Goal: Check status

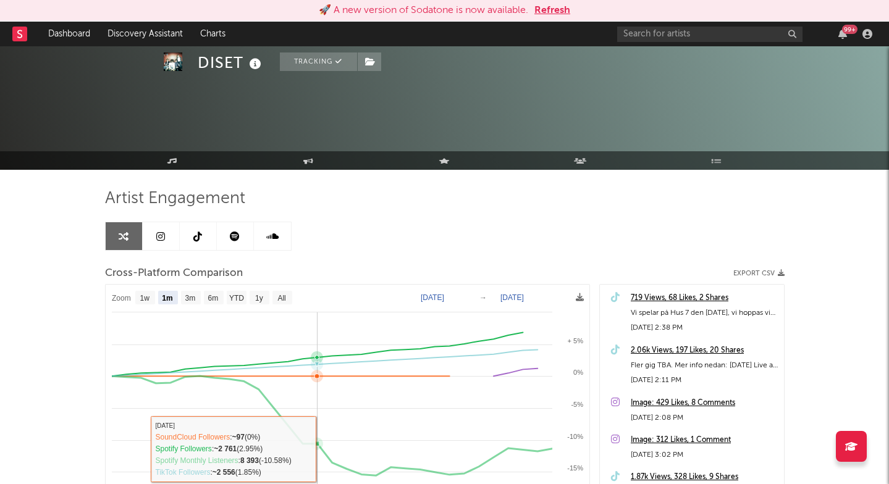
select select "1m"
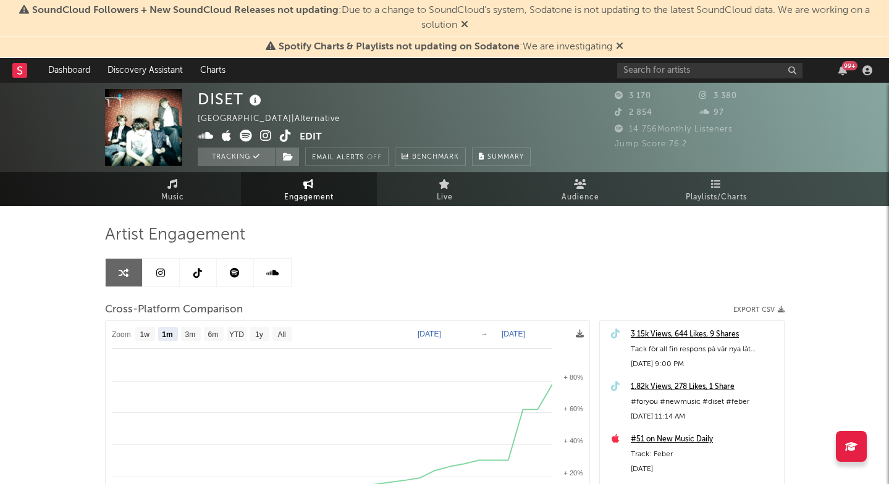
select select "1m"
click at [462, 21] on icon at bounding box center [464, 24] width 7 height 10
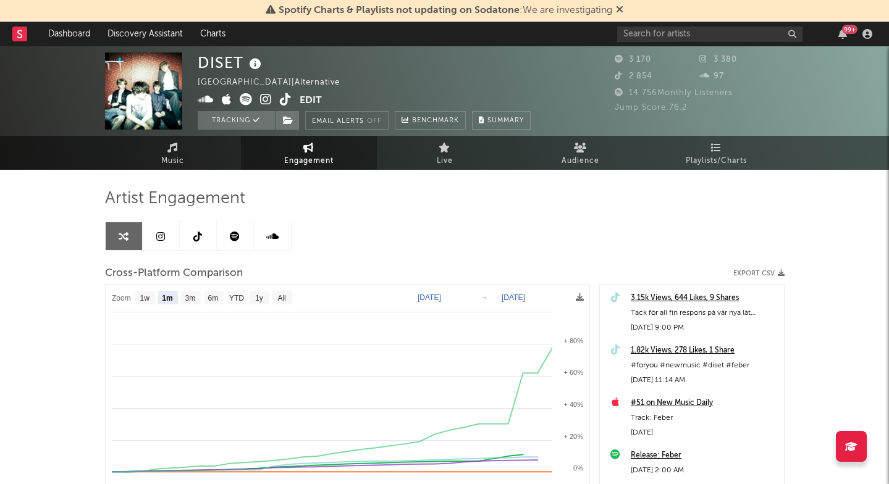
click at [618, 11] on icon at bounding box center [619, 9] width 7 height 10
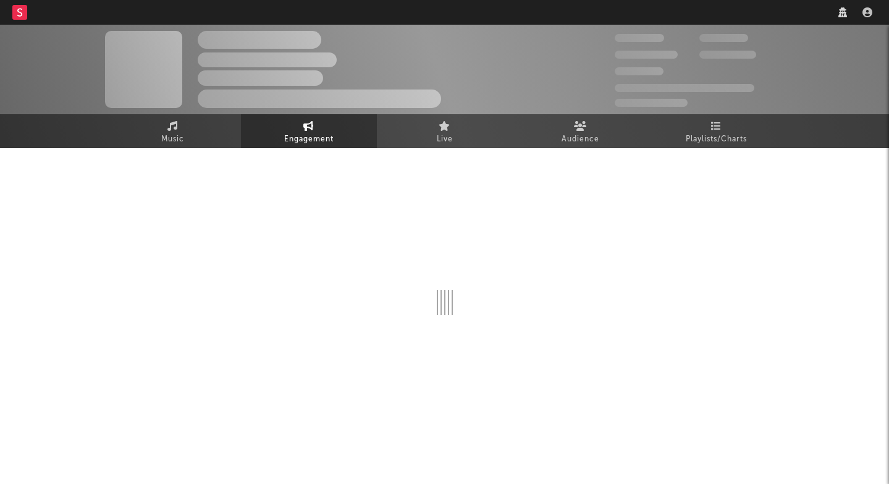
select select "1w"
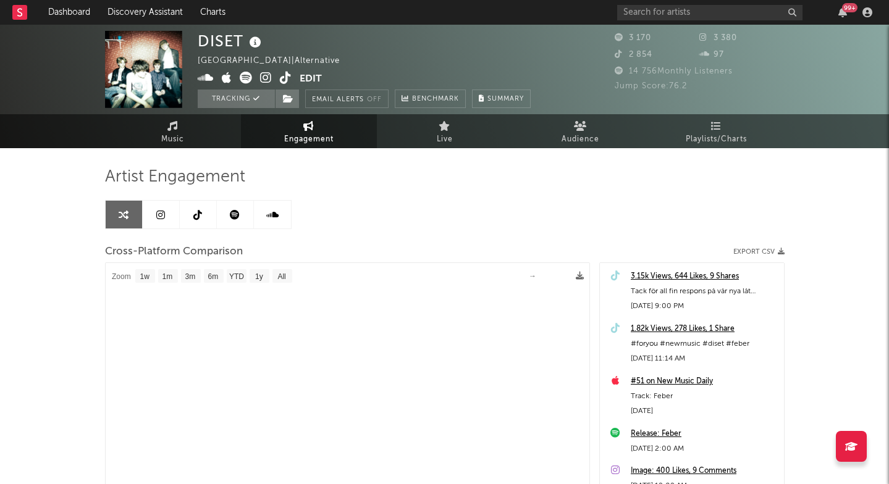
select select "1m"
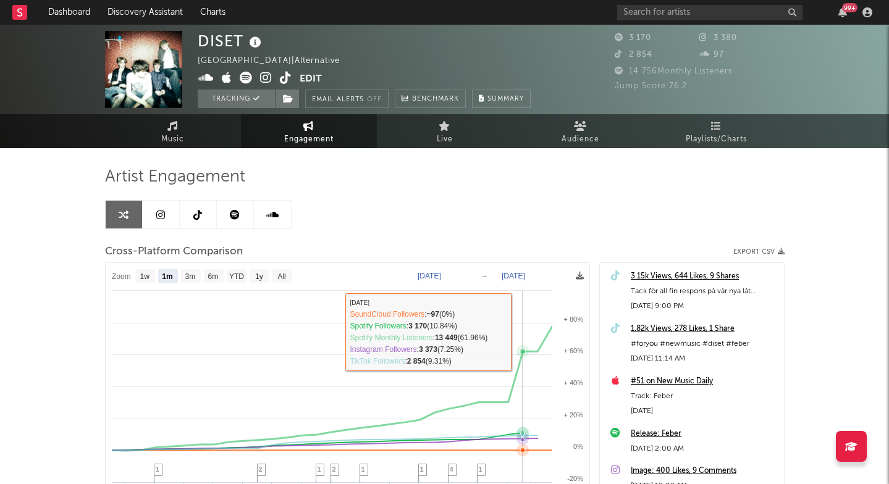
select select "1m"
